Goal: Submit feedback/report problem: Submit feedback/report problem

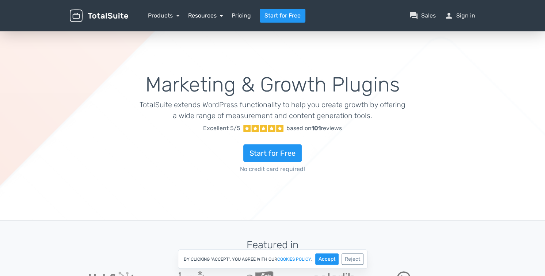
click at [208, 18] on link "Resources" at bounding box center [205, 15] width 35 height 7
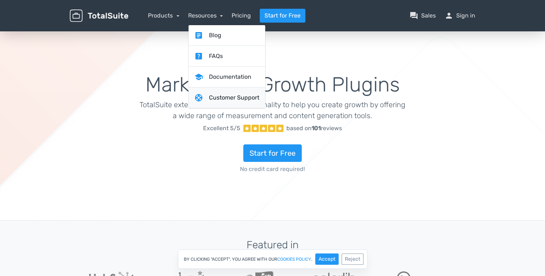
click at [228, 97] on link "support Customer Support" at bounding box center [226, 98] width 77 height 21
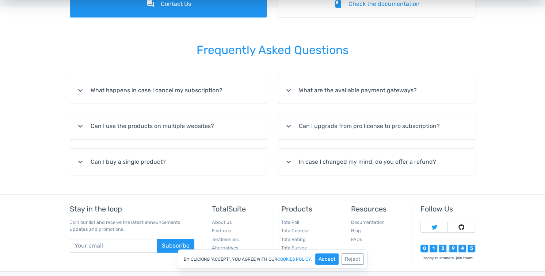
scroll to position [3, 0]
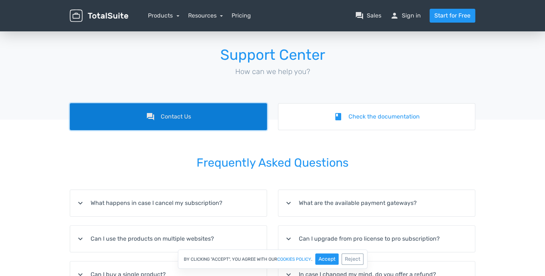
click at [159, 120] on link "forum Contact Us" at bounding box center [168, 116] width 197 height 27
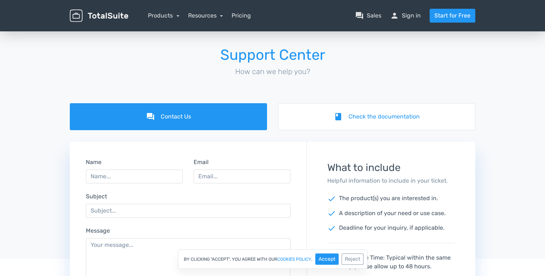
click at [142, 183] on div "Name" at bounding box center [134, 171] width 108 height 26
click at [144, 179] on input "Name" at bounding box center [134, 177] width 97 height 14
type input "[PERSON_NAME]"
type input "[PERSON_NAME][EMAIL_ADDRESS][DOMAIN_NAME]"
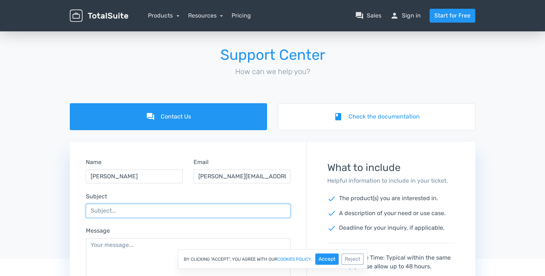
click at [121, 209] on input "Subject" at bounding box center [188, 211] width 204 height 14
drag, startPoint x: 218, startPoint y: 211, endPoint x: 57, endPoint y: 209, distance: 161.0
click at [57, 209] on div "forum Contact Us book Check the documentation Name [PERSON_NAME] Email [PERSON_…" at bounding box center [272, 258] width 545 height 311
paste input "Samuel Allen and William Napier"
type input "totalratings pro slows site down considerably"
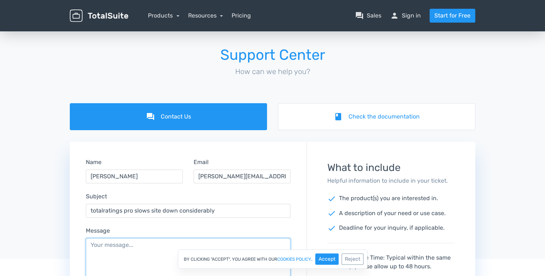
click at [146, 242] on textarea "Message" at bounding box center [188, 262] width 204 height 49
paste textarea "totalratings pro slows site down considerably"
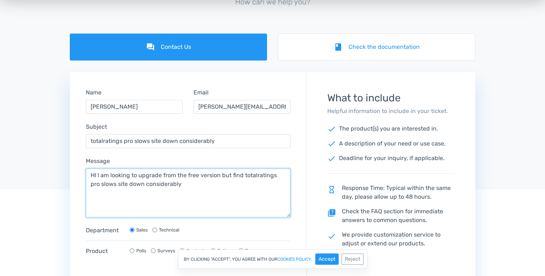
scroll to position [76, 0]
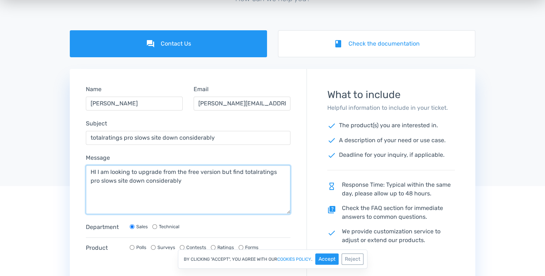
click at [118, 181] on textarea "HI I am looking to upgrade from the free version but find totalratings pro slow…" at bounding box center [188, 189] width 204 height 49
drag, startPoint x: 161, startPoint y: 180, endPoint x: 146, endPoint y: 181, distance: 14.6
click at [146, 181] on textarea "HI I am looking to upgrade from the free version but find totalratings pro slow…" at bounding box center [188, 189] width 204 height 49
click at [186, 181] on textarea "HI I am looking to upgrade from the free version but find totalratings pro slow…" at bounding box center [188, 189] width 204 height 49
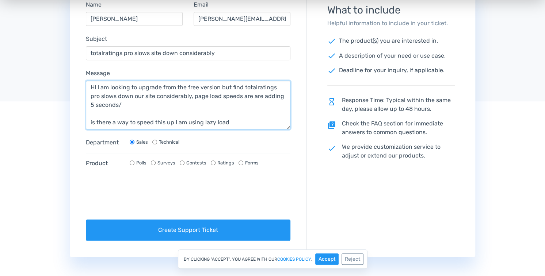
scroll to position [186, 0]
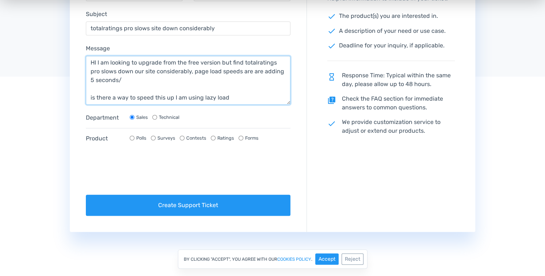
type textarea "HI I am looking to upgrade from the free version but find totalratings pro slow…"
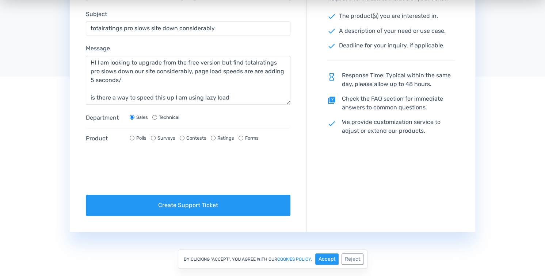
click at [211, 138] on input "Ratings" at bounding box center [213, 138] width 5 height 5
radio input "true"
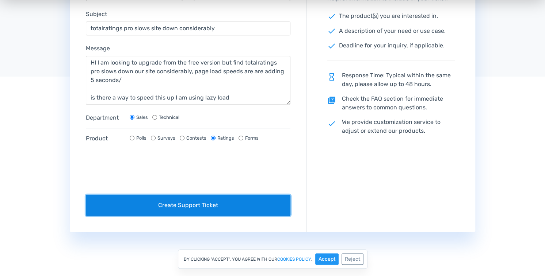
click at [203, 205] on button "Create Support Ticket" at bounding box center [188, 205] width 204 height 21
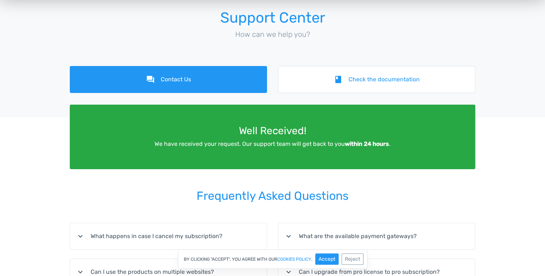
scroll to position [40, 0]
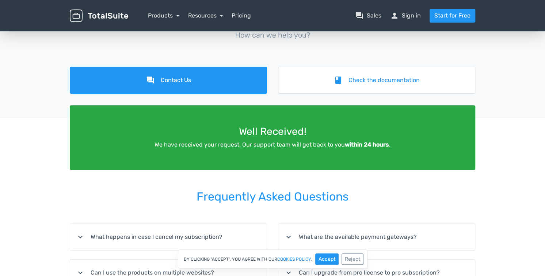
scroll to position [3, 0]
